Goal: Information Seeking & Learning: Learn about a topic

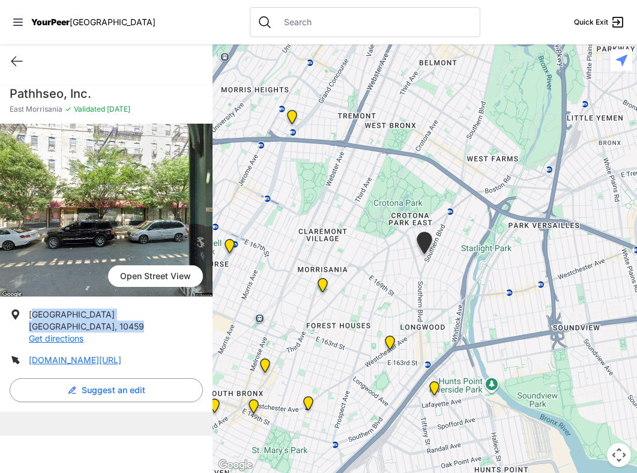
click at [75, 25] on span "[GEOGRAPHIC_DATA]" at bounding box center [113, 22] width 86 height 10
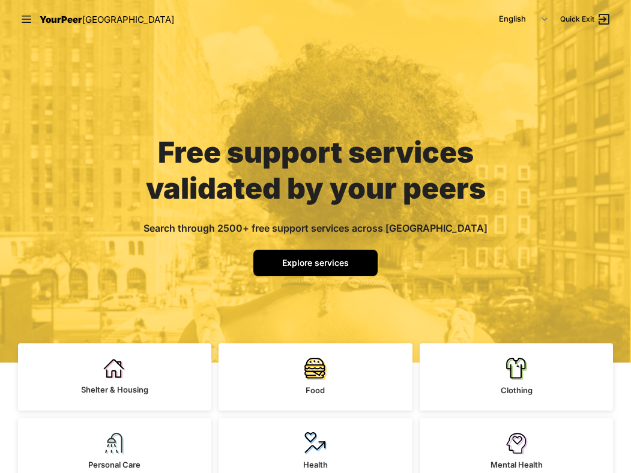
click at [320, 273] on link "Explore services" at bounding box center [315, 263] width 124 height 26
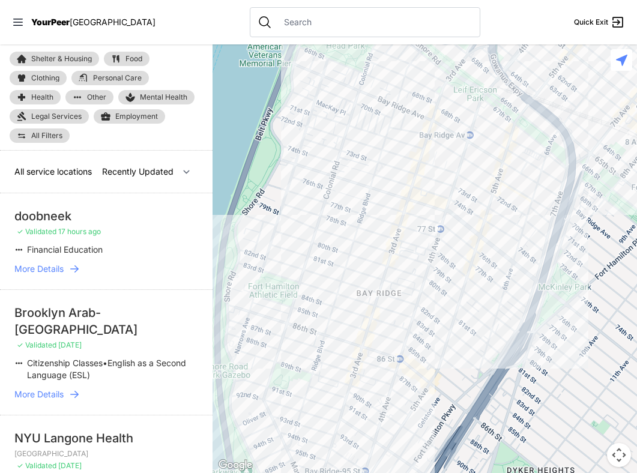
select select "nearby"
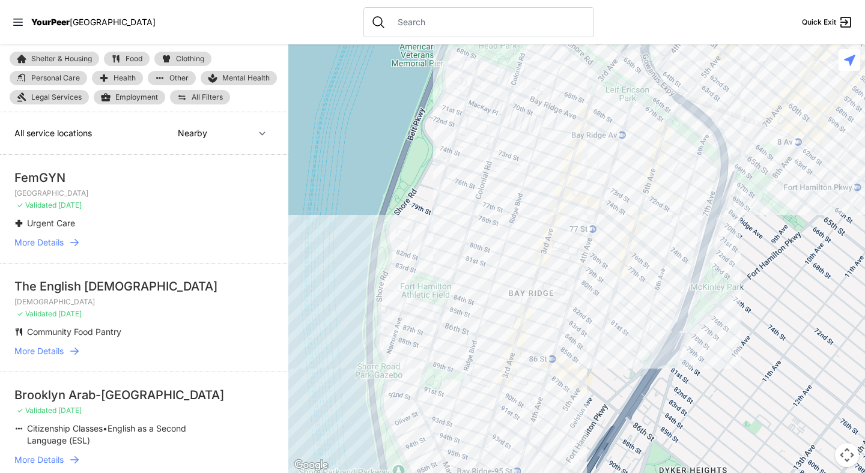
click at [356, 247] on div at bounding box center [576, 258] width 577 height 429
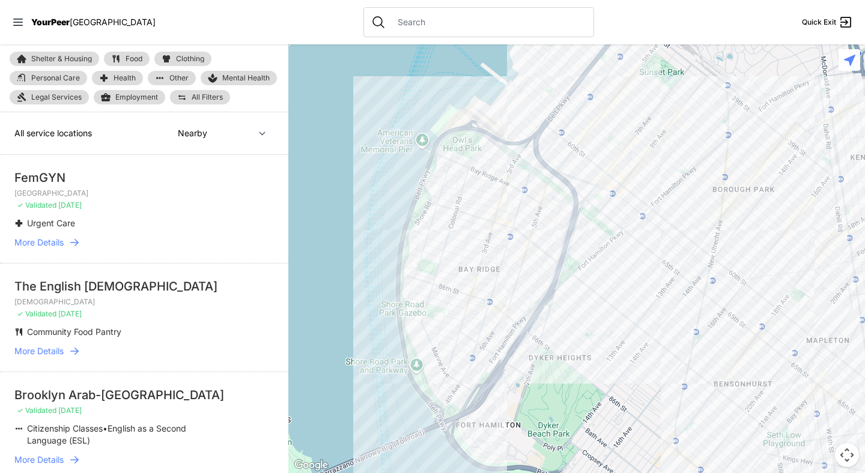
click at [524, 189] on div at bounding box center [576, 258] width 577 height 429
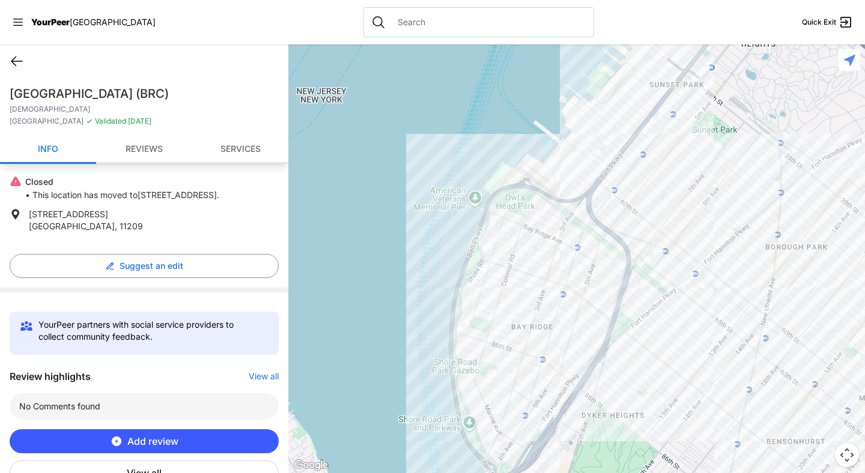
click at [15, 65] on icon at bounding box center [16, 61] width 11 height 9
click at [15, 58] on icon at bounding box center [17, 61] width 14 height 14
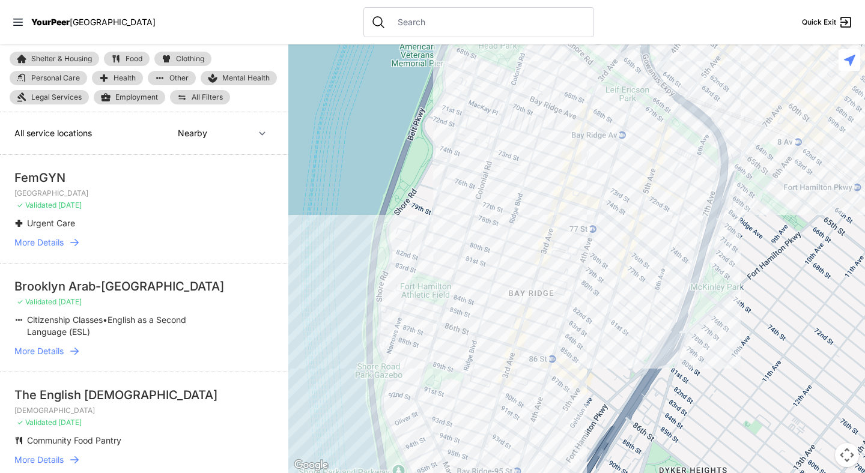
click at [531, 149] on div at bounding box center [576, 258] width 577 height 429
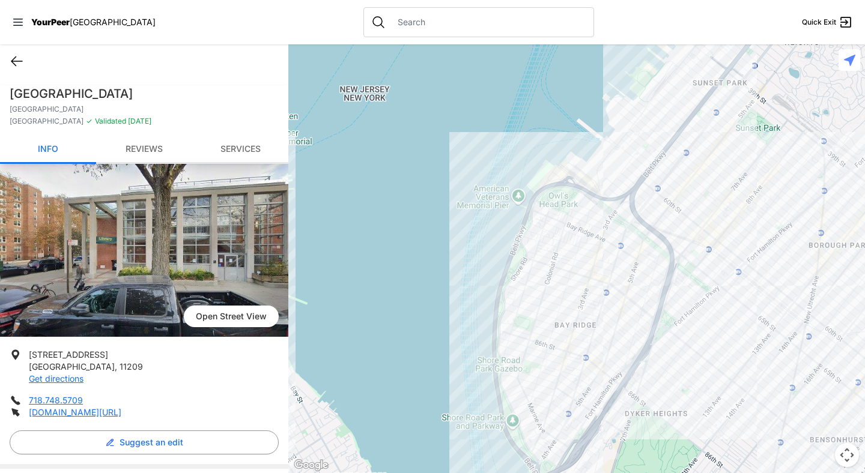
click at [10, 62] on icon at bounding box center [17, 61] width 14 height 14
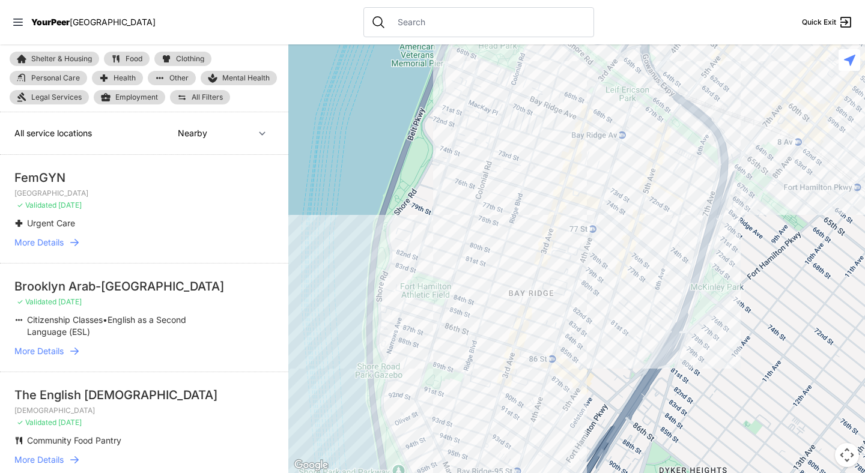
click at [509, 463] on div at bounding box center [576, 258] width 577 height 429
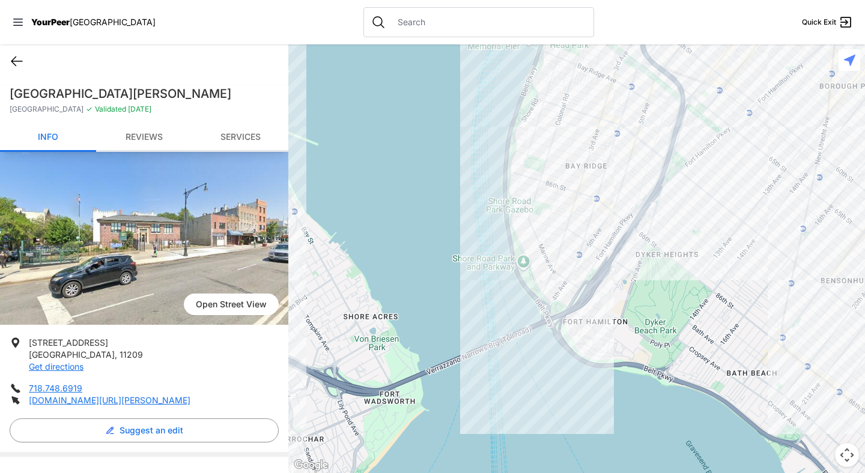
click at [14, 59] on icon at bounding box center [17, 61] width 14 height 14
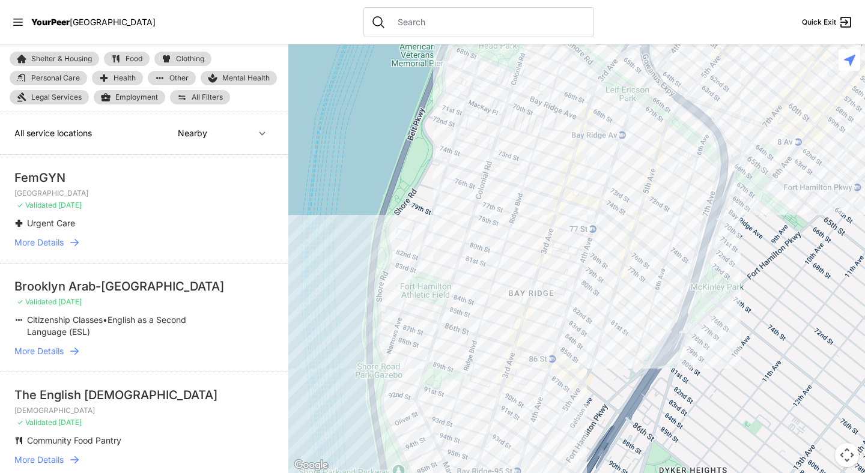
click at [656, 148] on div at bounding box center [576, 258] width 577 height 429
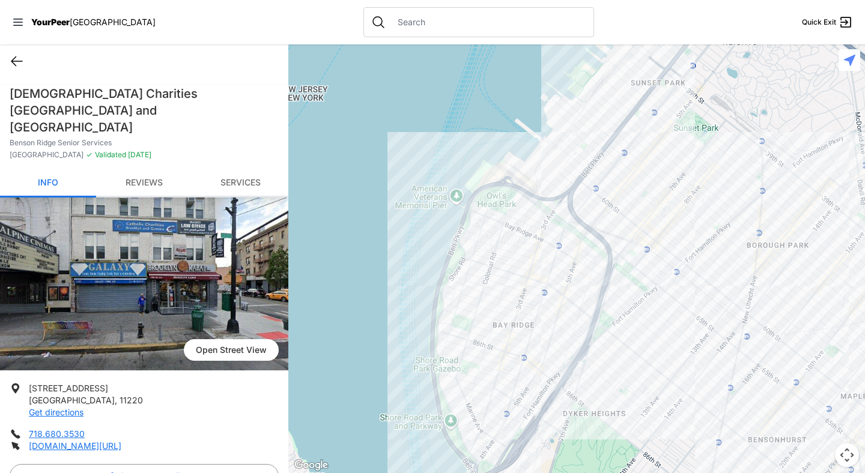
click at [22, 63] on icon at bounding box center [17, 61] width 14 height 14
